Goal: Transaction & Acquisition: Purchase product/service

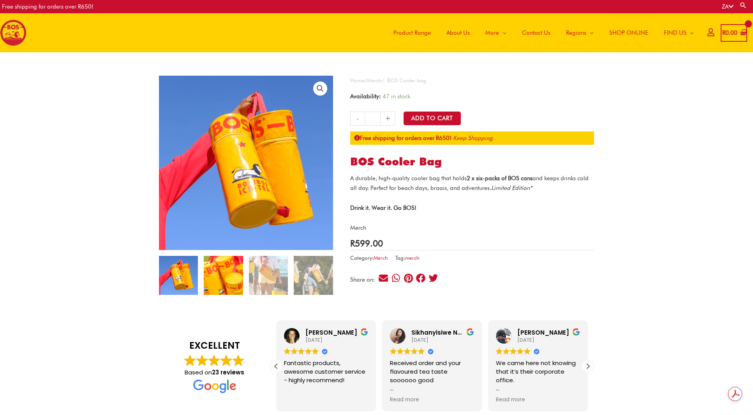
click at [235, 270] on img at bounding box center [223, 275] width 39 height 39
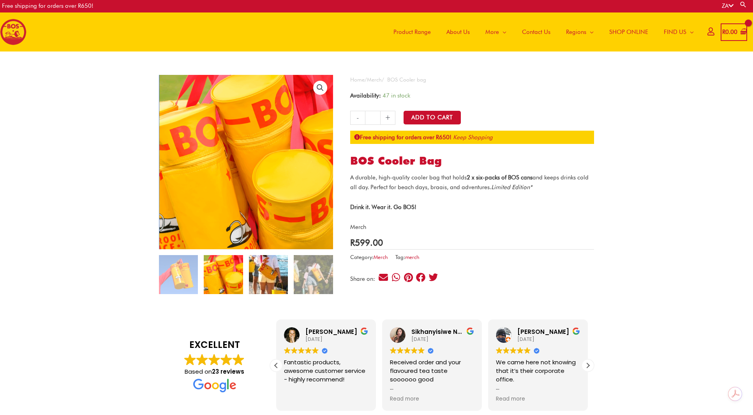
click at [276, 271] on img at bounding box center [268, 274] width 39 height 39
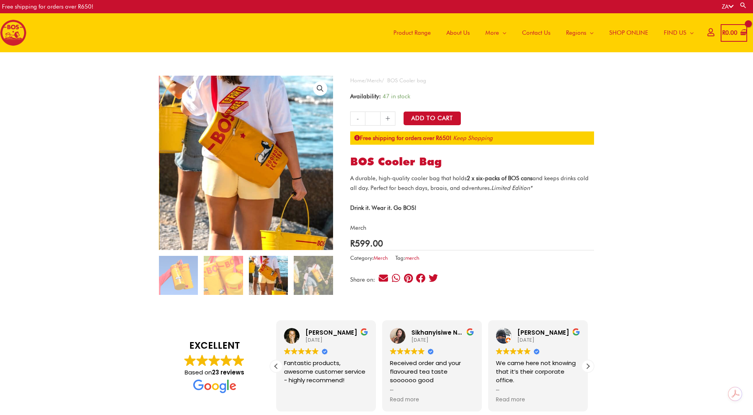
scroll to position [0, 0]
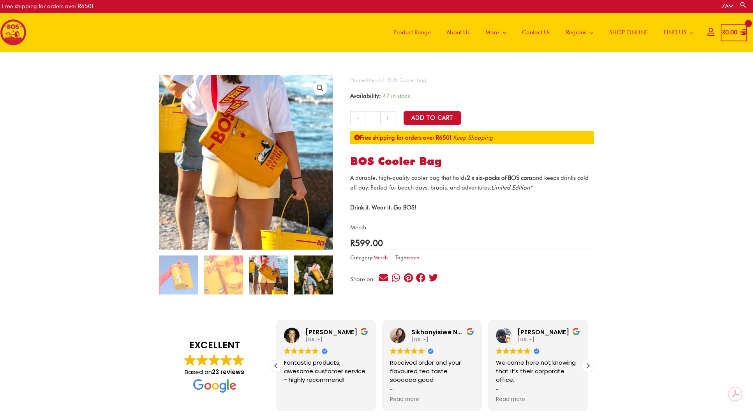
click at [307, 272] on img at bounding box center [313, 274] width 39 height 39
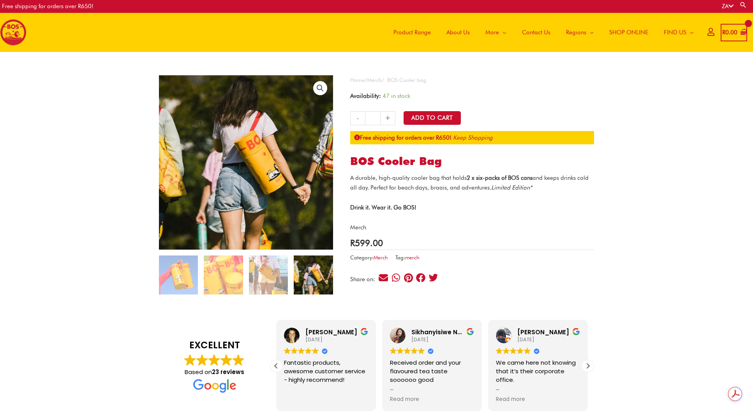
click at [633, 32] on span "SHOP ONLINE" at bounding box center [628, 32] width 39 height 23
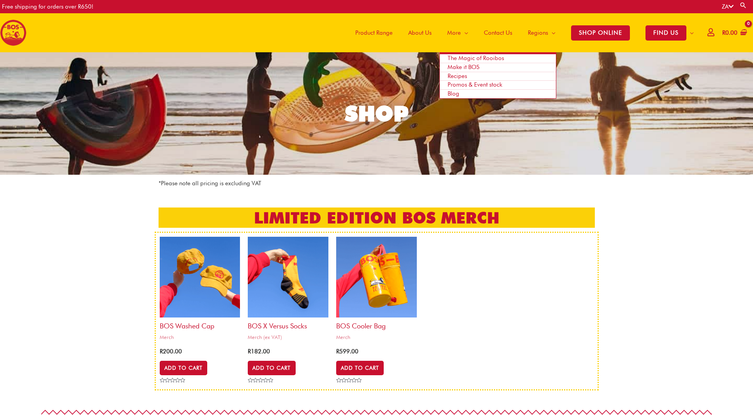
click at [461, 85] on span "Promos & Event stock" at bounding box center [475, 84] width 55 height 7
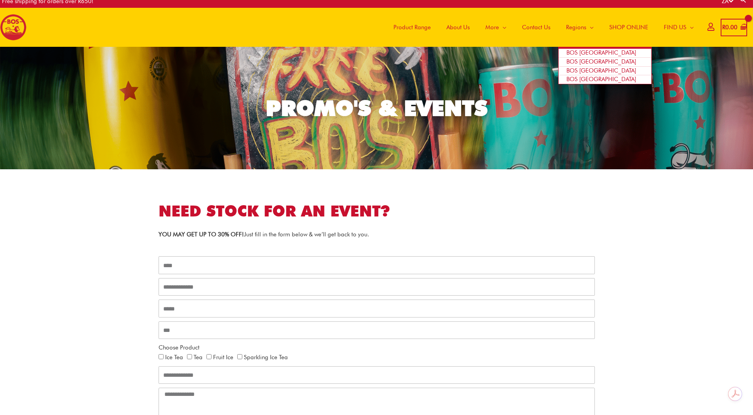
scroll to position [5, 0]
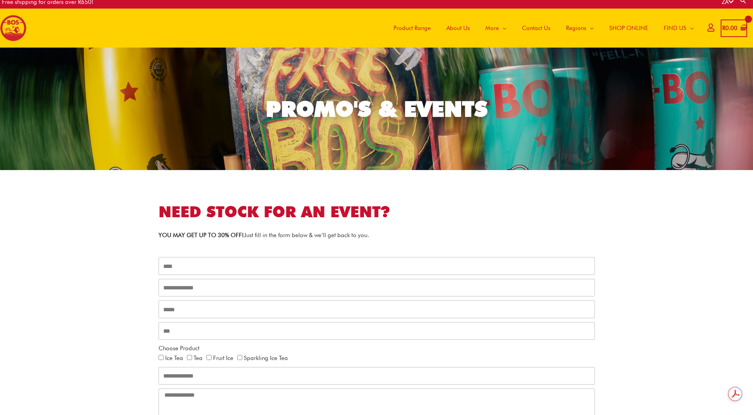
click at [612, 27] on span "SHOP ONLINE" at bounding box center [628, 27] width 39 height 23
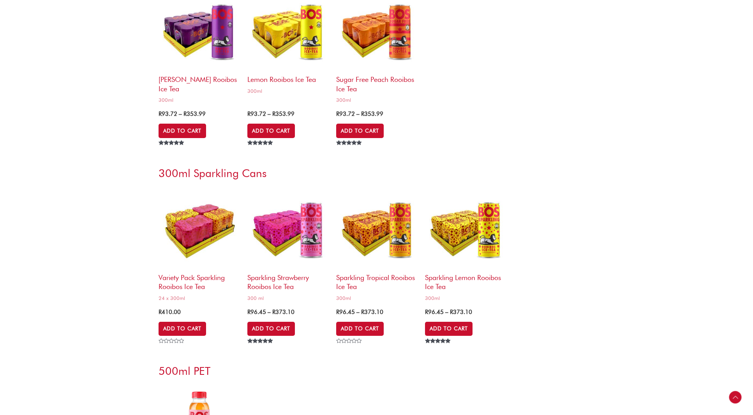
scroll to position [1941, 0]
